Goal: Task Accomplishment & Management: Use online tool/utility

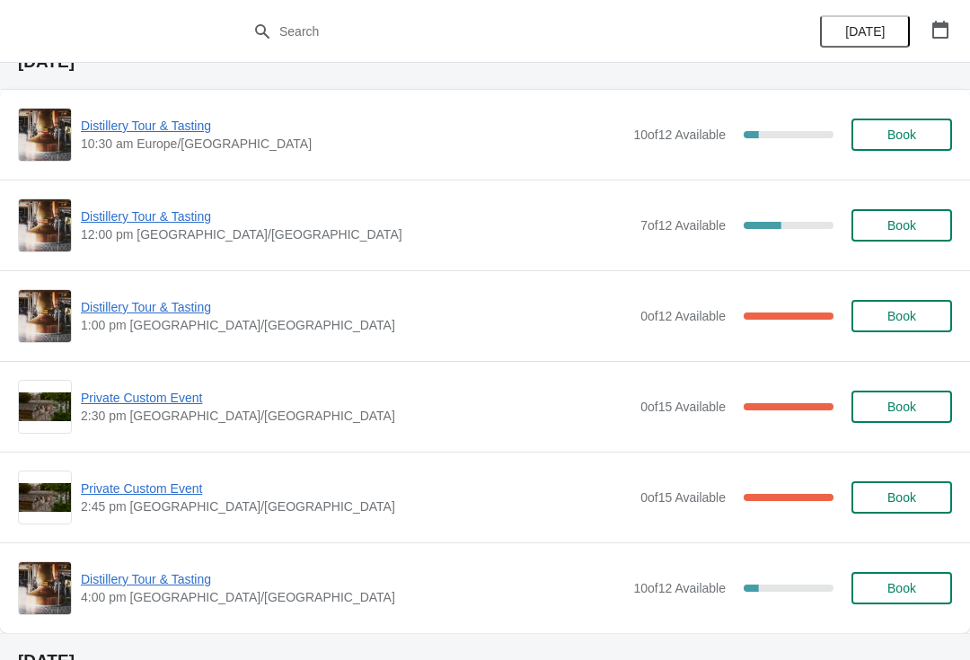
scroll to position [58, 0]
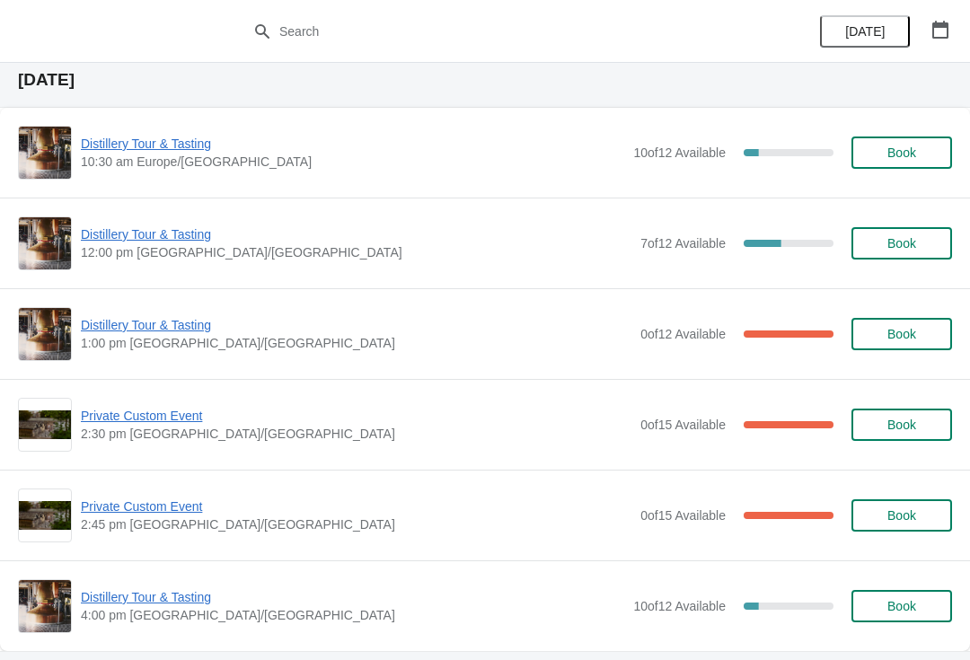
click at [413, 346] on span "1:00 pm [GEOGRAPHIC_DATA]/[GEOGRAPHIC_DATA]" at bounding box center [356, 343] width 551 height 18
click at [236, 331] on span "Distillery Tour & Tasting" at bounding box center [356, 325] width 551 height 18
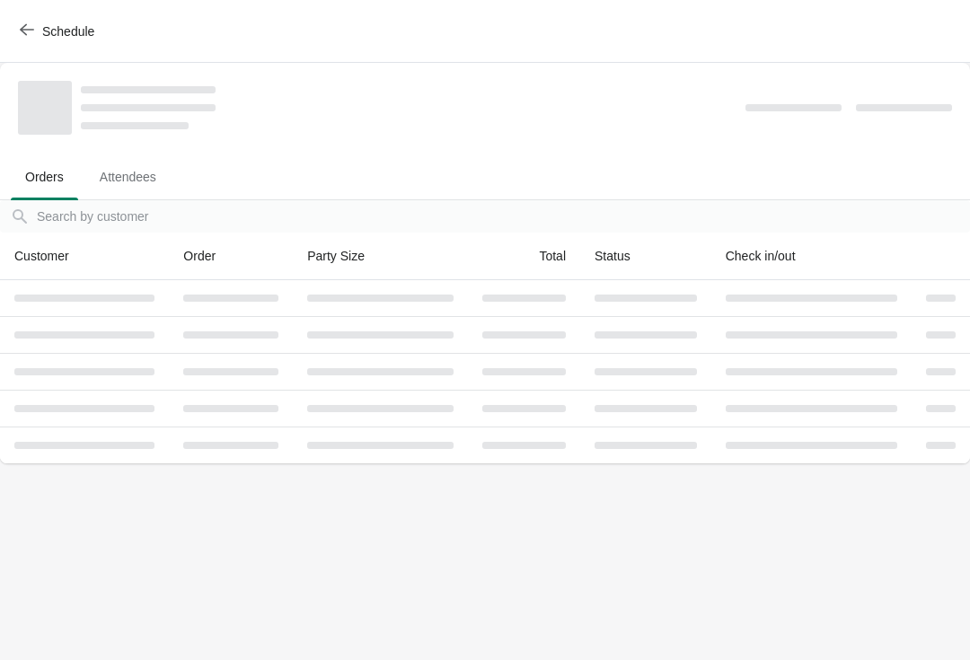
scroll to position [0, 0]
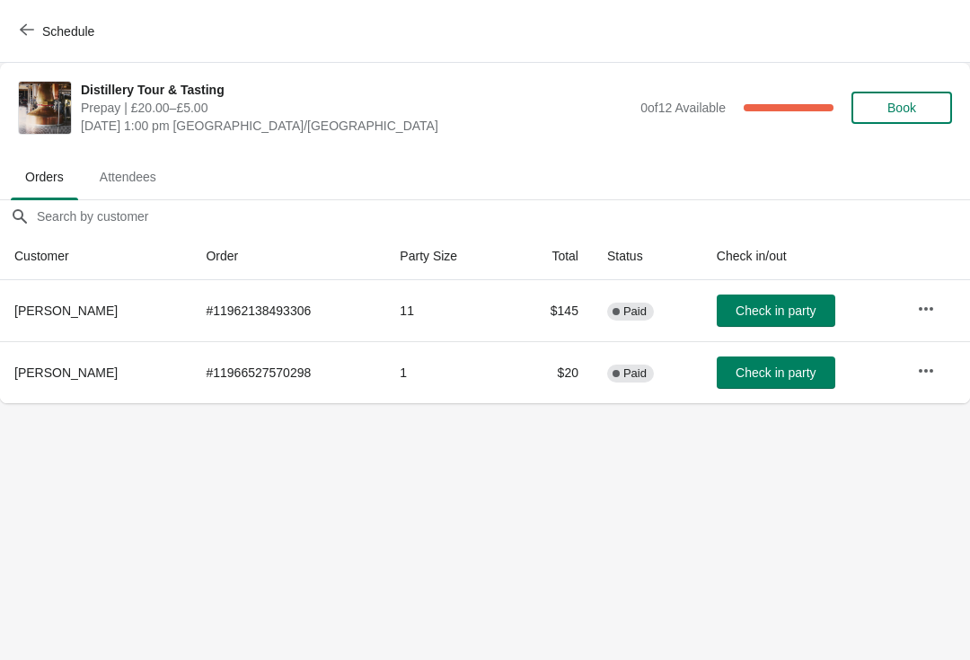
click at [135, 175] on span "Attendees" at bounding box center [127, 177] width 85 height 32
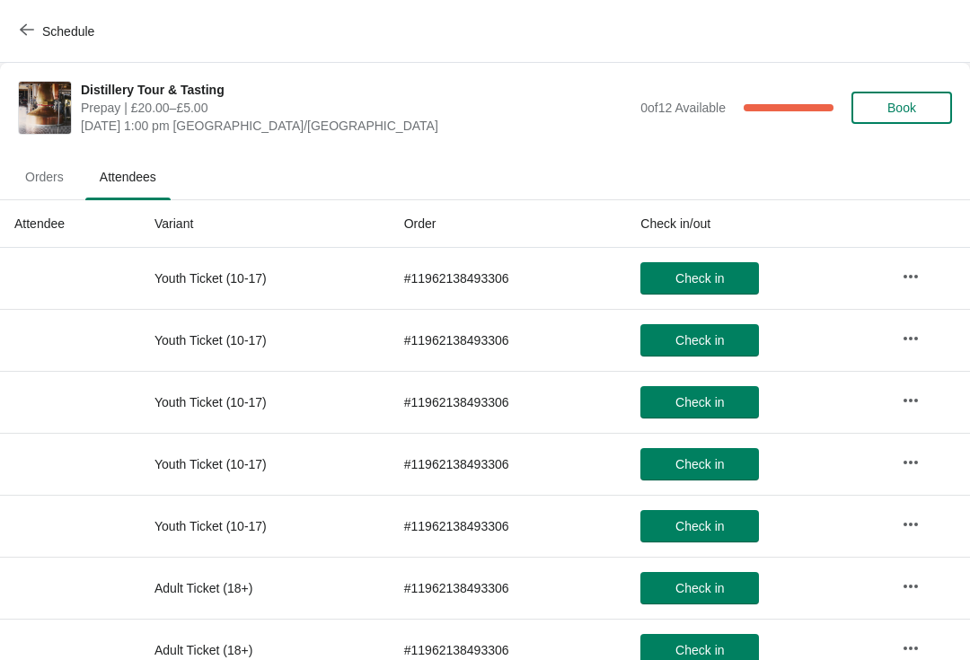
click at [31, 17] on button "Schedule" at bounding box center [59, 31] width 100 height 32
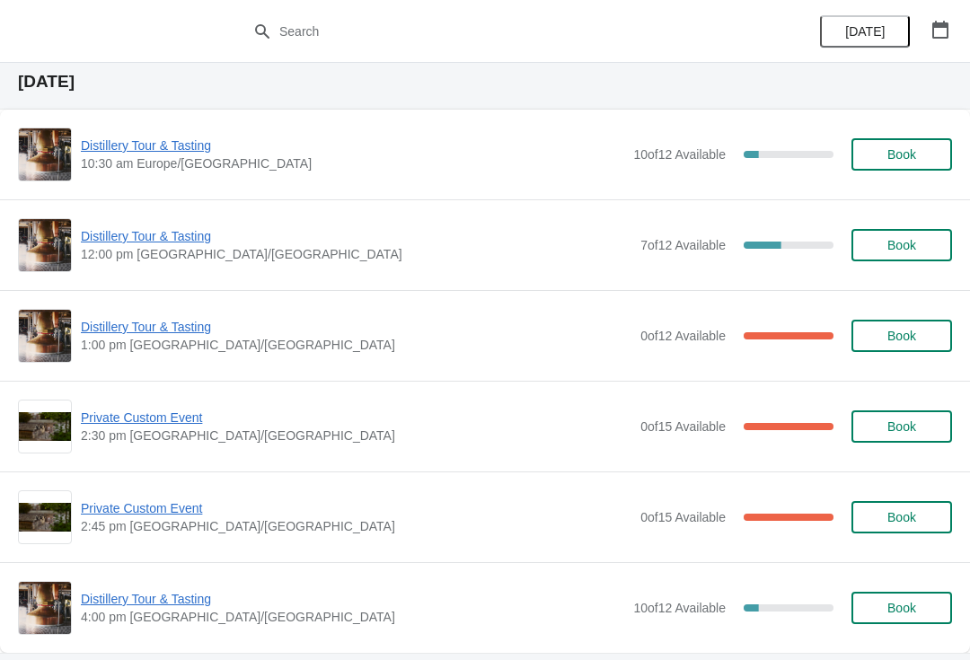
scroll to position [62, 0]
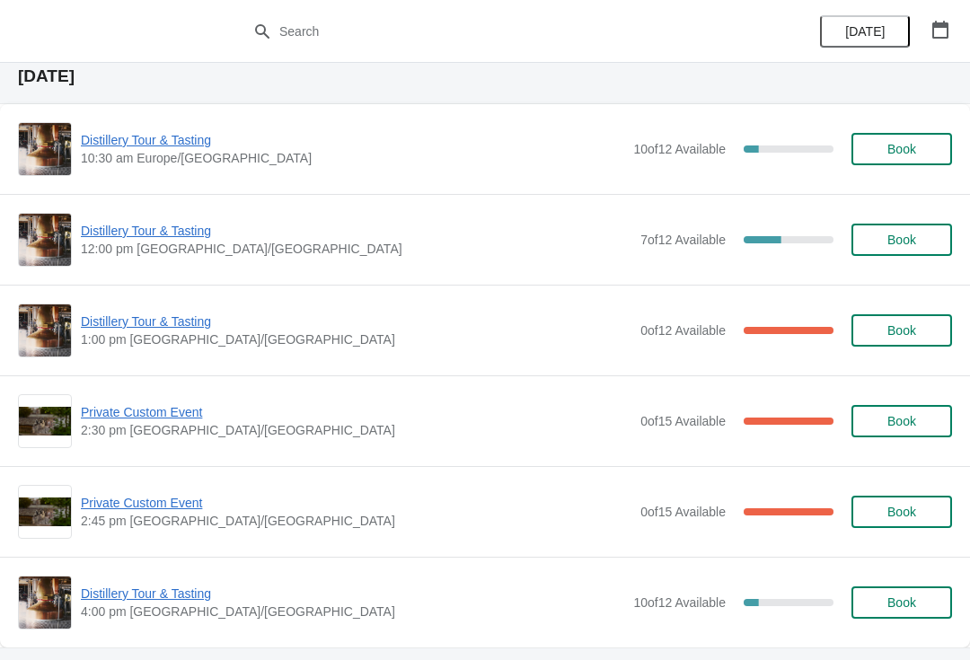
click at [183, 405] on span "Private Custom Event" at bounding box center [356, 412] width 551 height 18
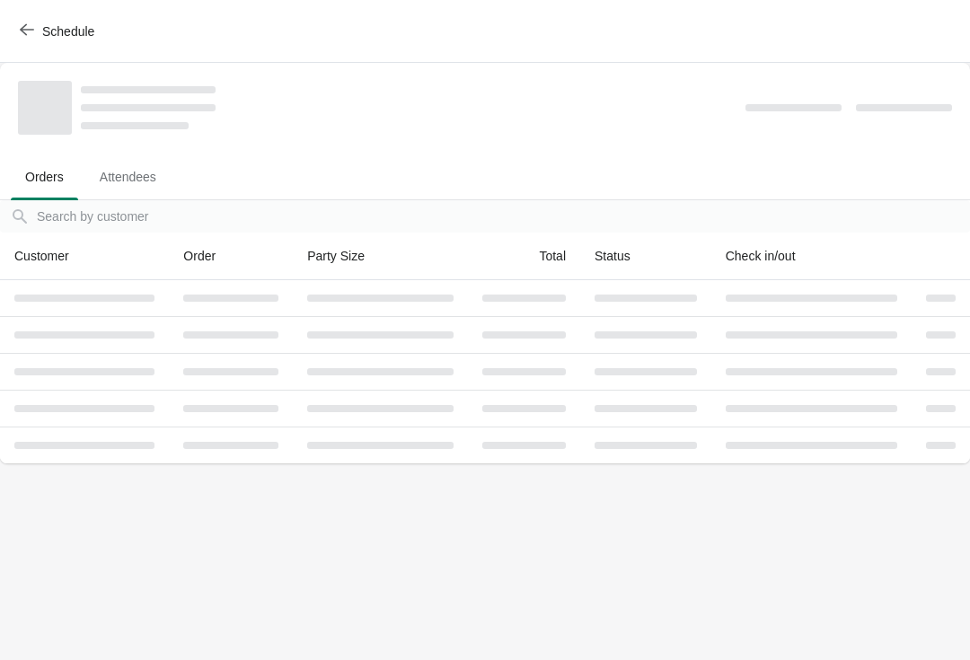
scroll to position [0, 0]
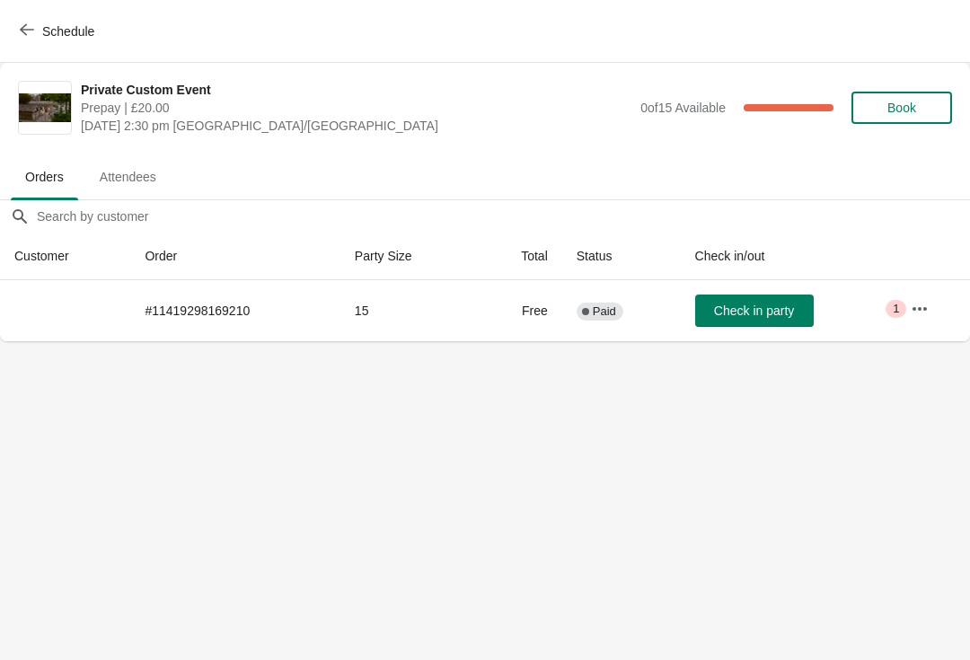
click at [917, 316] on icon "button" at bounding box center [920, 309] width 18 height 18
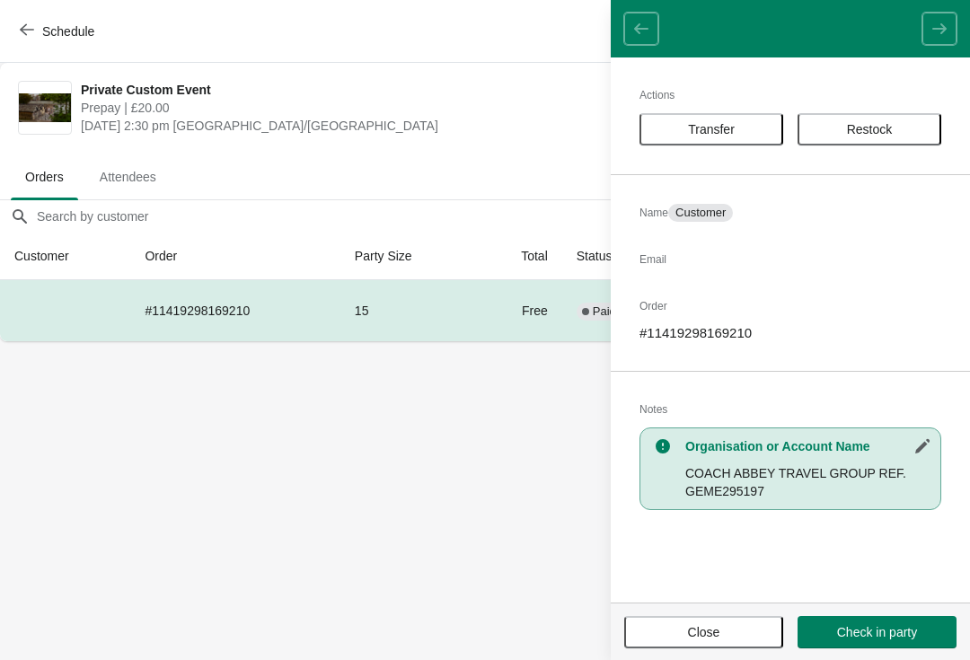
click at [737, 625] on span "Close" at bounding box center [703, 632] width 127 height 14
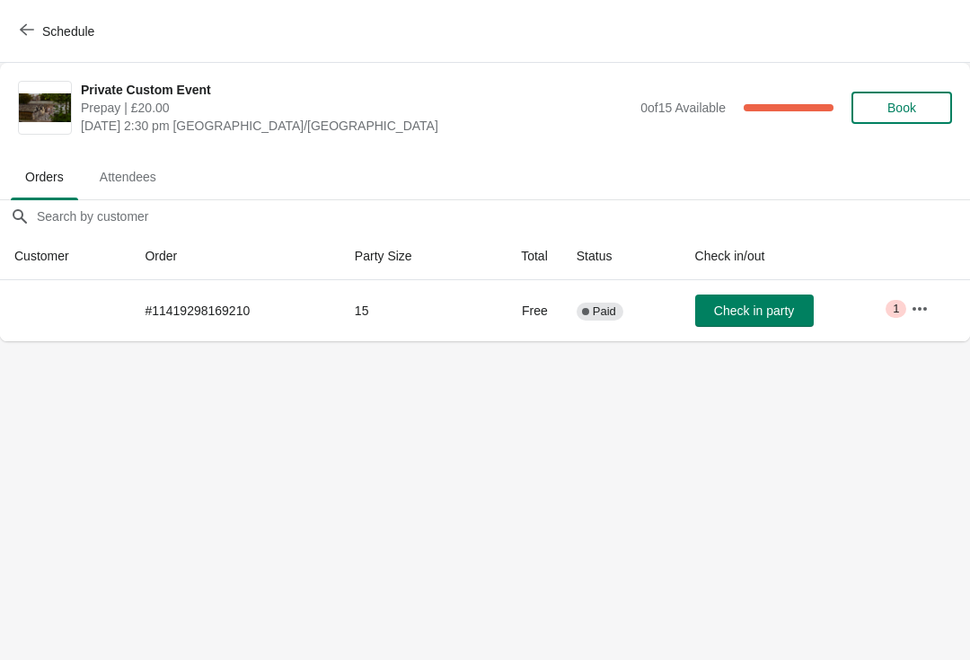
click at [28, 26] on icon "button" at bounding box center [27, 29] width 14 height 14
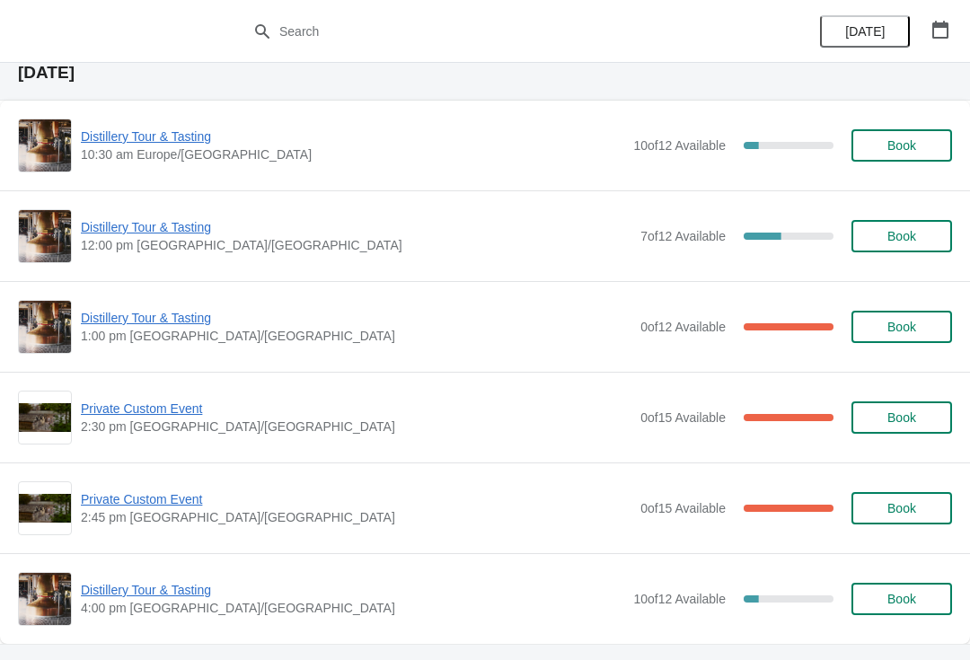
scroll to position [68, 0]
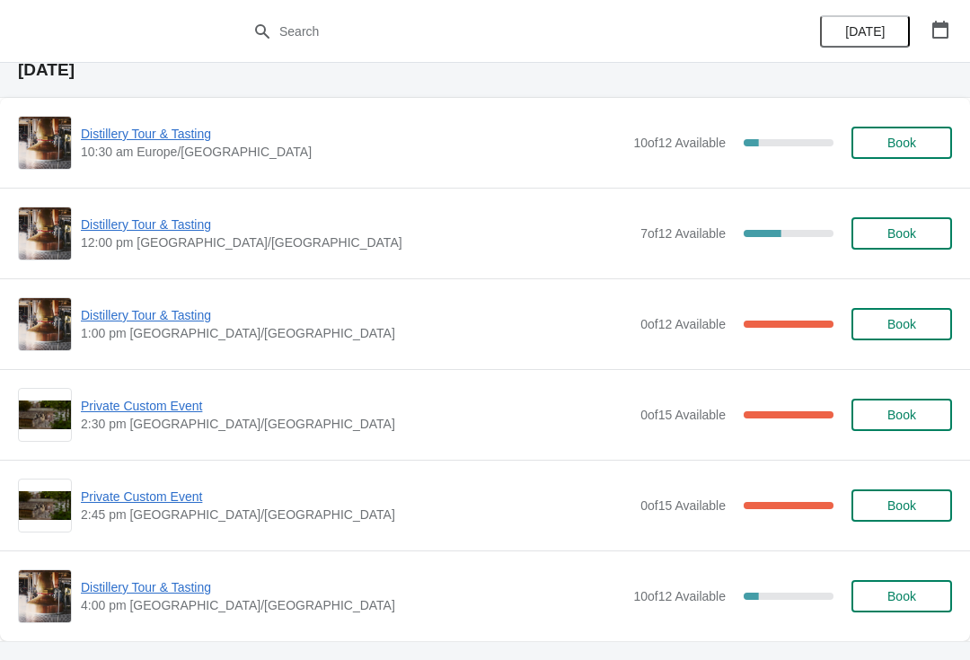
click at [148, 494] on span "Private Custom Event" at bounding box center [356, 497] width 551 height 18
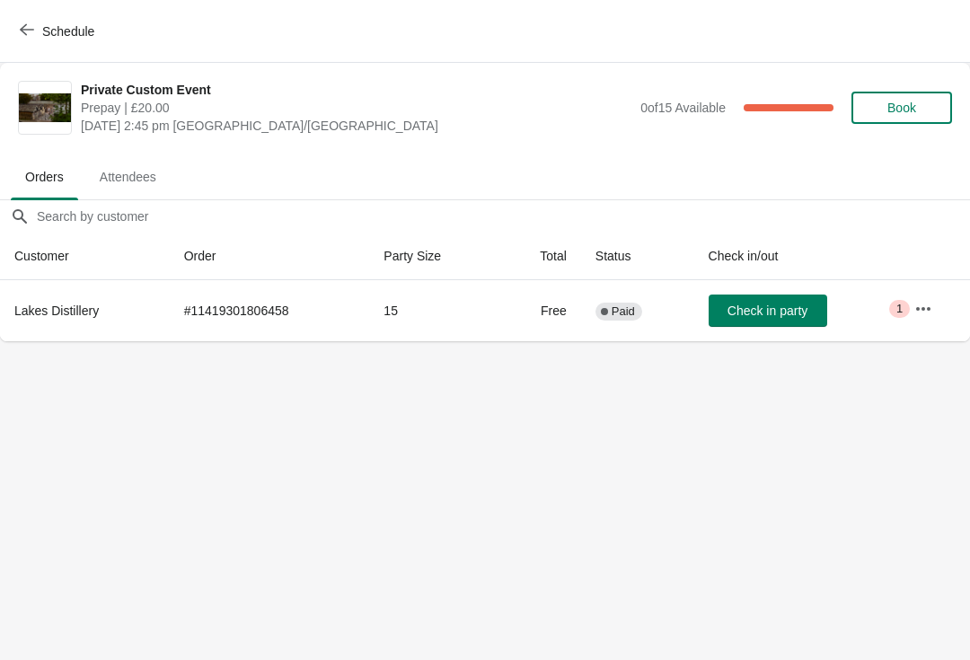
click at [36, 43] on button "Schedule" at bounding box center [59, 31] width 100 height 32
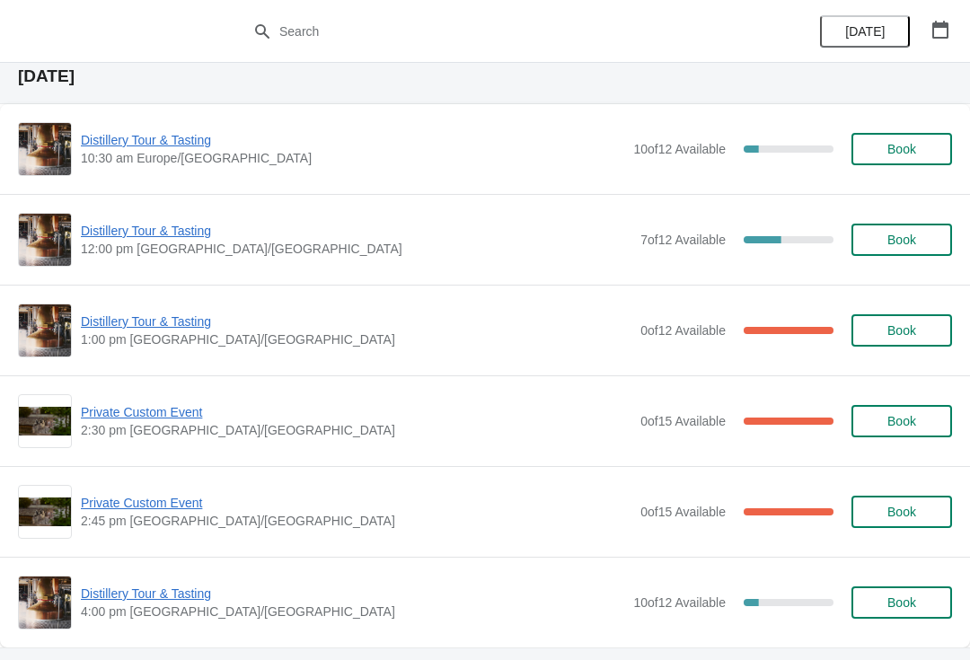
scroll to position [65, 0]
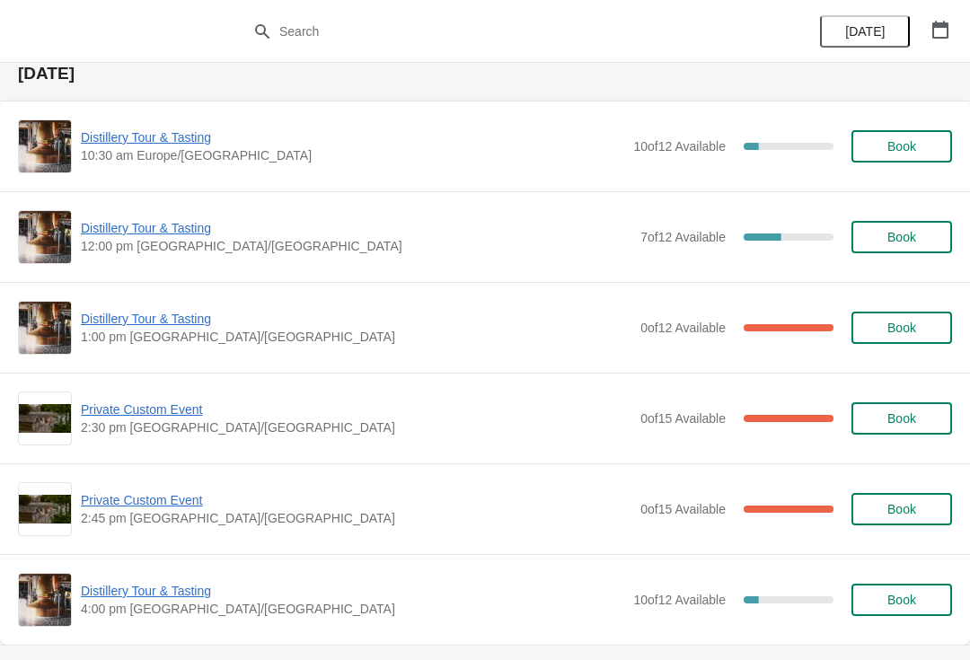
click at [183, 588] on span "Distillery Tour & Tasting" at bounding box center [352, 591] width 543 height 18
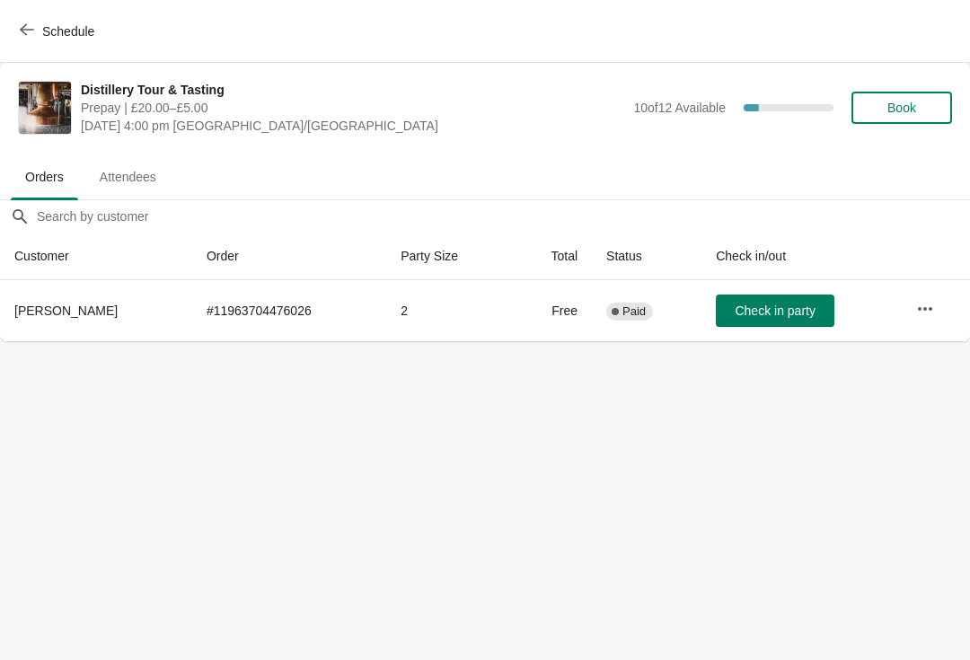
click at [929, 313] on icon "button" at bounding box center [925, 309] width 18 height 18
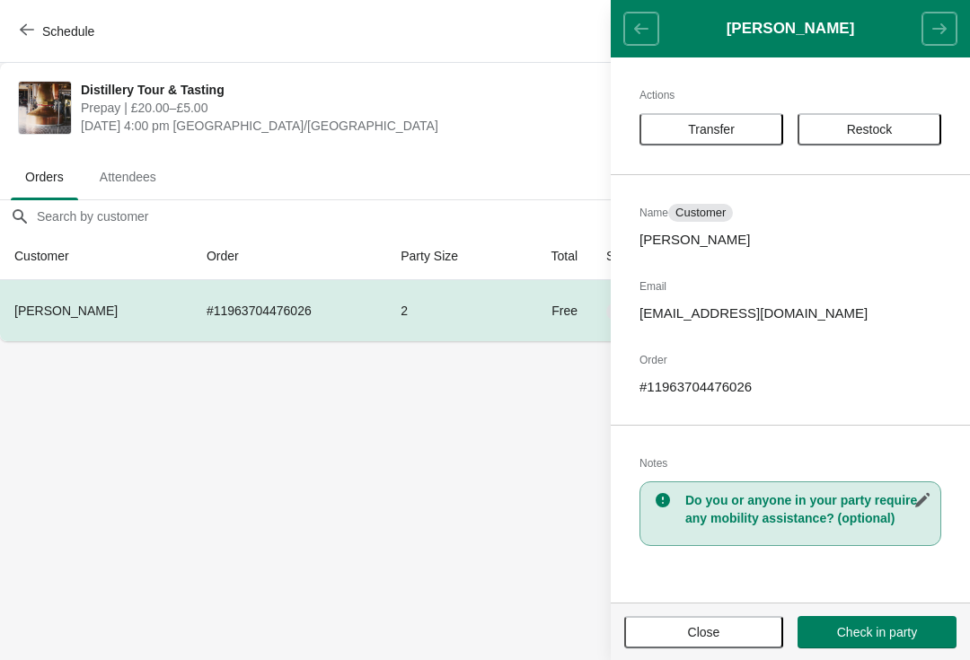
click at [769, 624] on button "Close" at bounding box center [703, 632] width 159 height 32
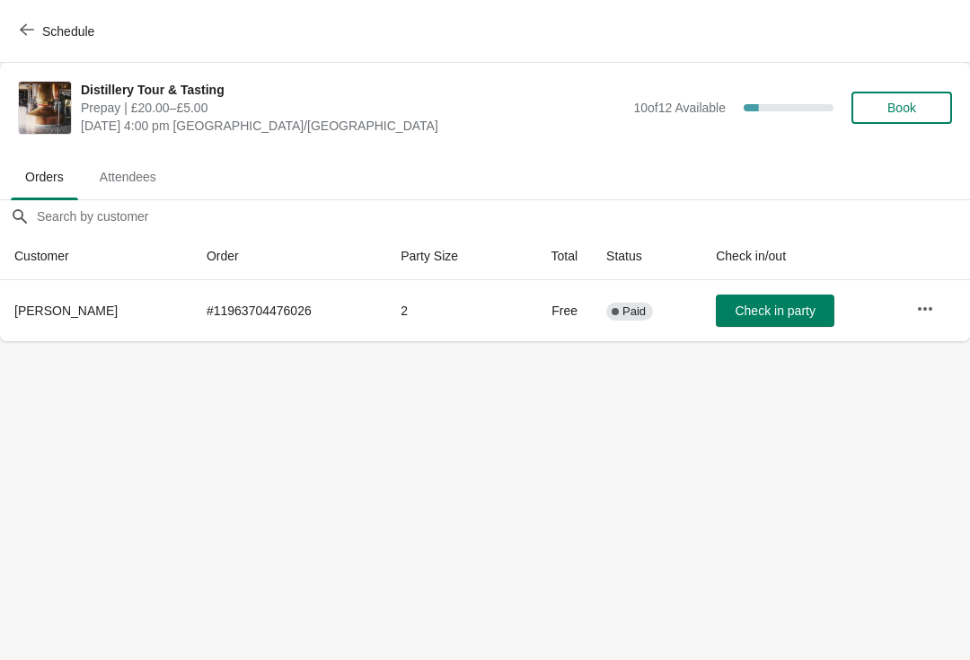
click at [155, 188] on span "Attendees" at bounding box center [127, 177] width 85 height 32
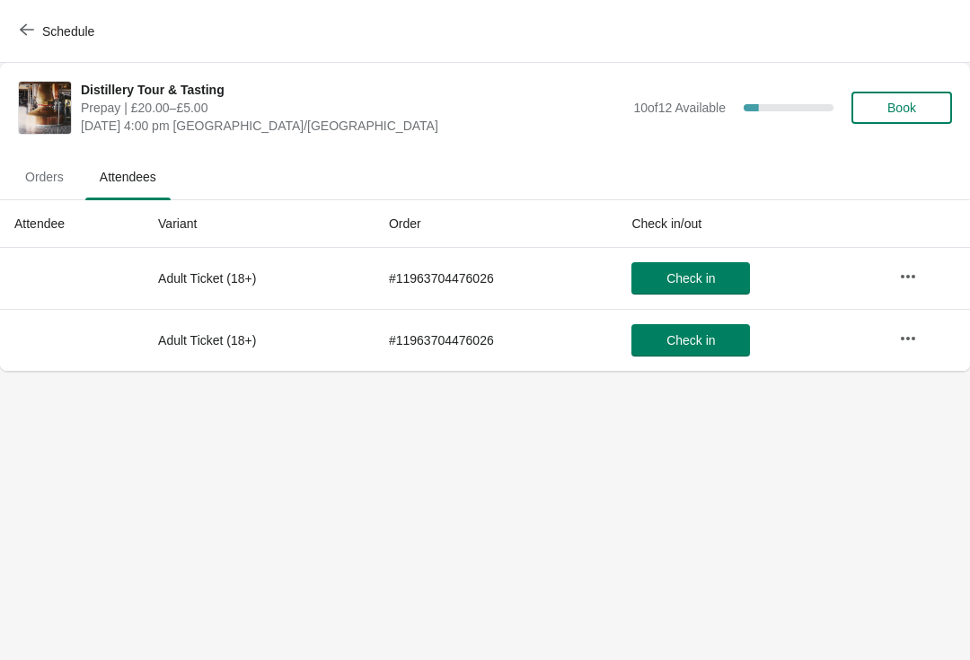
click at [47, 27] on span "Schedule" at bounding box center [68, 31] width 52 height 14
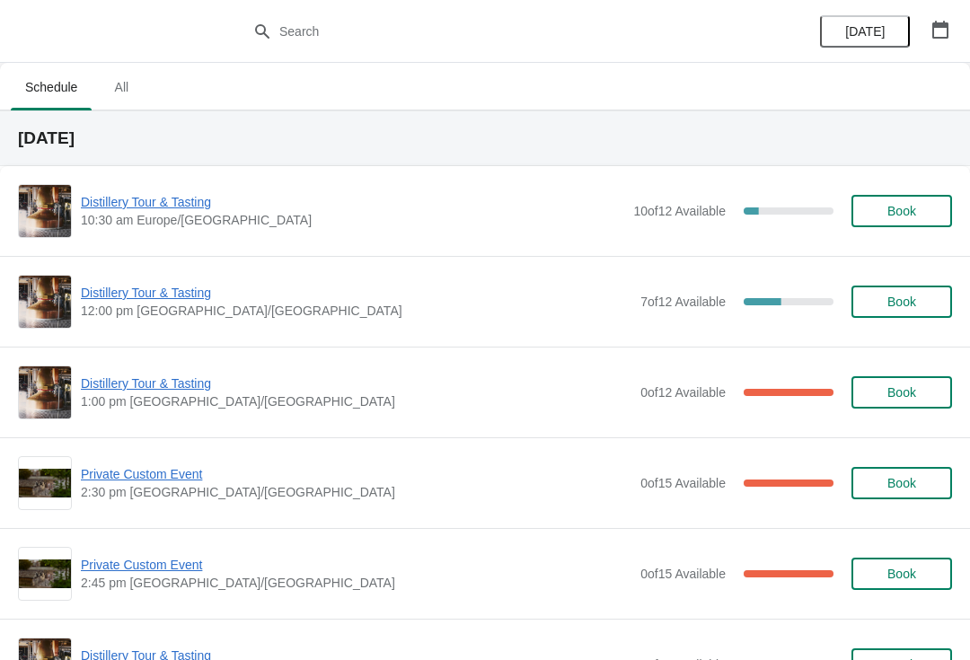
click at [225, 260] on div "Distillery Tour & Tasting 12:00 pm [GEOGRAPHIC_DATA]/[GEOGRAPHIC_DATA] 7 of 12 …" at bounding box center [485, 301] width 970 height 91
click at [199, 292] on span "Distillery Tour & Tasting" at bounding box center [356, 293] width 551 height 18
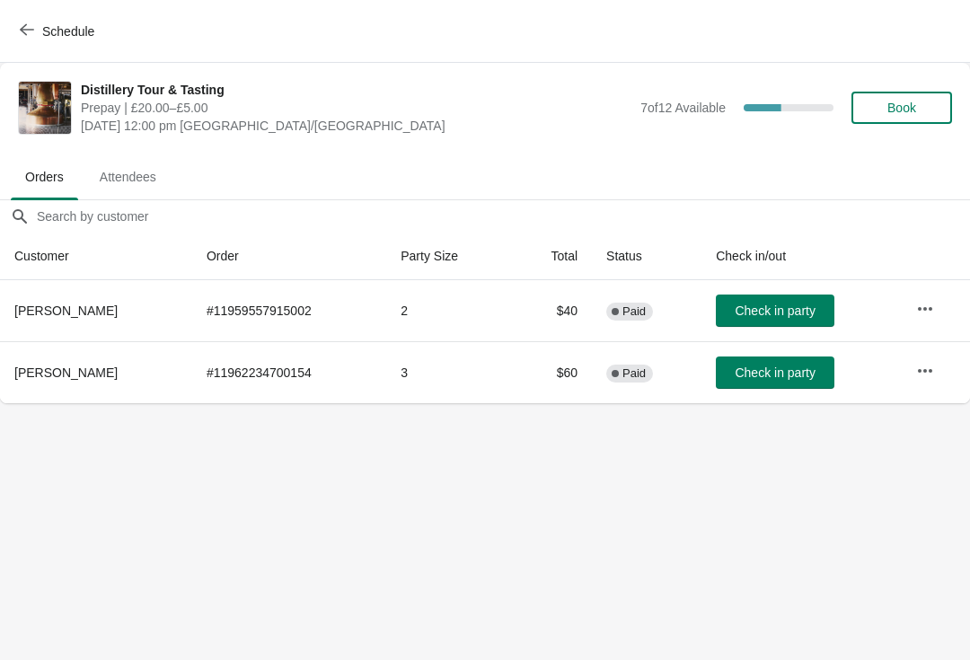
click at [32, 23] on icon "button" at bounding box center [27, 29] width 14 height 14
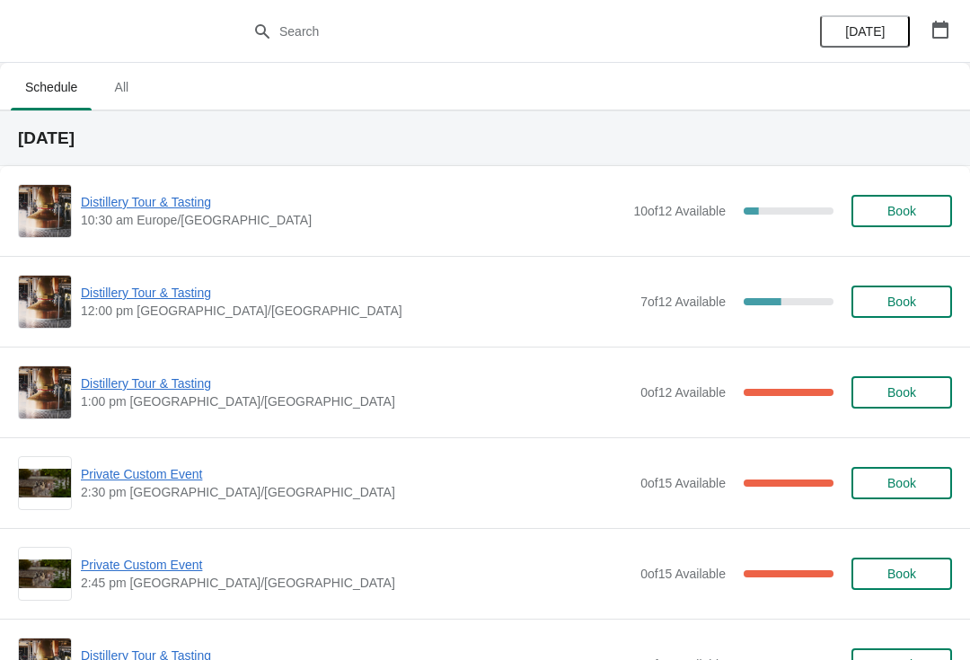
click at [224, 193] on span "Distillery Tour & Tasting" at bounding box center [352, 202] width 543 height 18
